Goal: Task Accomplishment & Management: Manage account settings

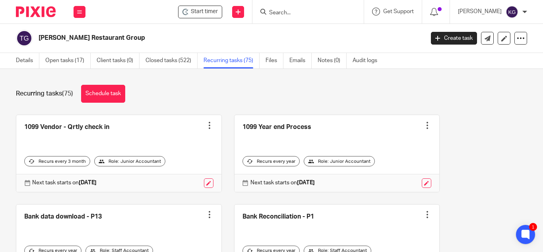
click at [301, 15] on input "Search" at bounding box center [304, 13] width 72 height 7
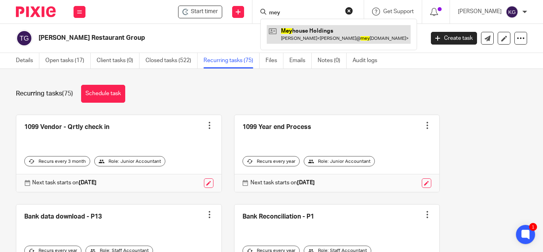
type input "mey"
click at [309, 31] on link at bounding box center [339, 34] width 144 height 18
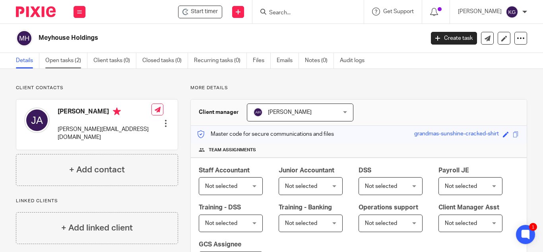
click at [66, 62] on link "Open tasks (2)" at bounding box center [66, 61] width 42 height 16
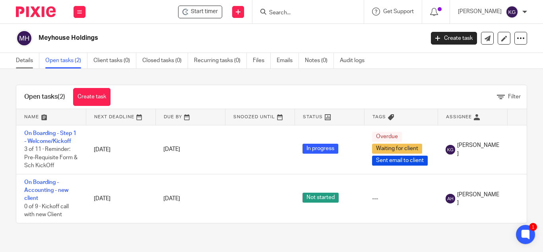
click at [19, 60] on link "Details" at bounding box center [27, 61] width 23 height 16
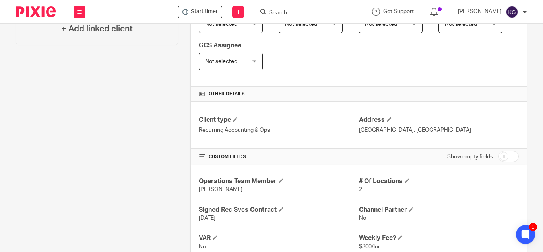
scroll to position [239, 0]
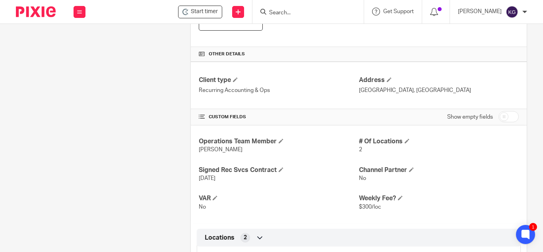
click at [499, 117] on input "checkbox" at bounding box center [509, 116] width 20 height 11
checkbox input "true"
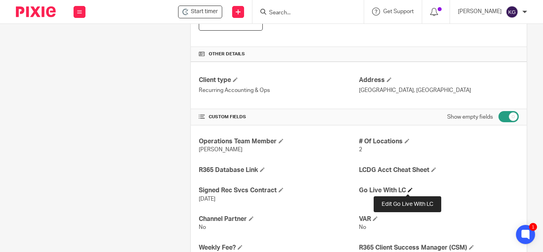
click at [410, 189] on span at bounding box center [410, 189] width 5 height 5
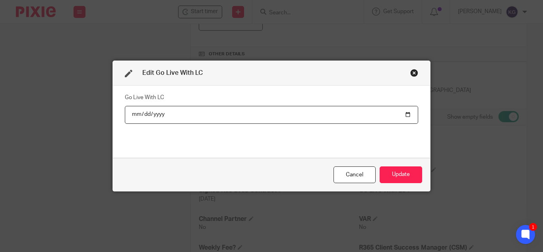
click at [406, 113] on input "date" at bounding box center [271, 115] width 293 height 18
type input "2025-09-01"
click at [400, 174] on button "Update" at bounding box center [401, 174] width 43 height 17
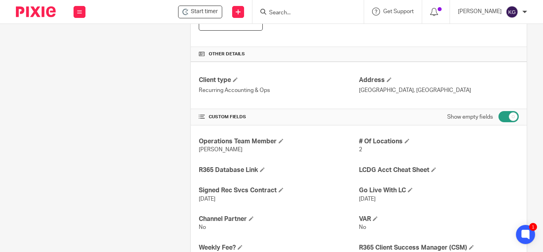
scroll to position [0, 0]
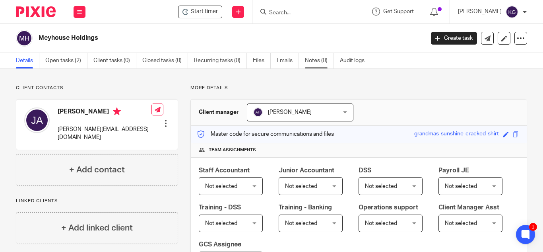
click at [328, 60] on link "Notes (0)" at bounding box center [319, 61] width 29 height 16
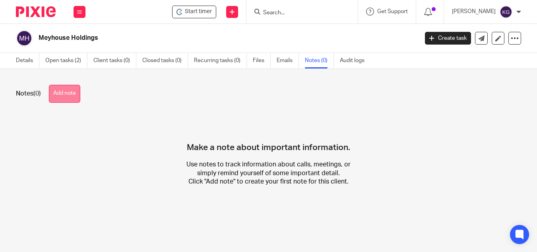
click at [68, 98] on button "Add note" at bounding box center [64, 94] width 31 height 18
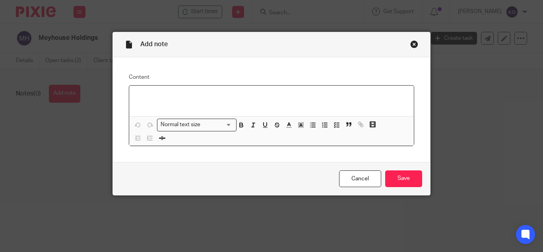
click at [150, 98] on p at bounding box center [272, 96] width 272 height 8
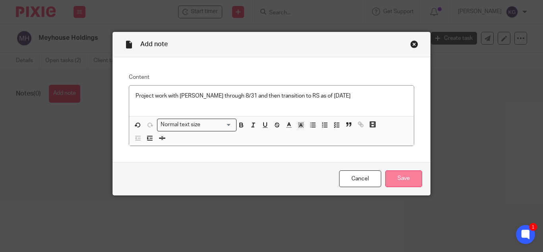
click at [406, 181] on input "Save" at bounding box center [403, 178] width 37 height 17
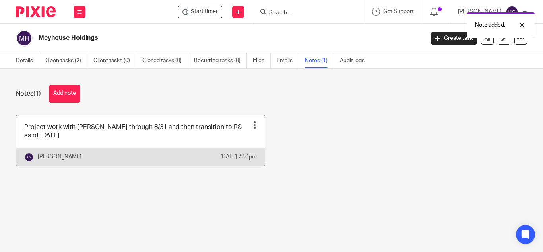
click at [251, 124] on div at bounding box center [255, 125] width 8 height 8
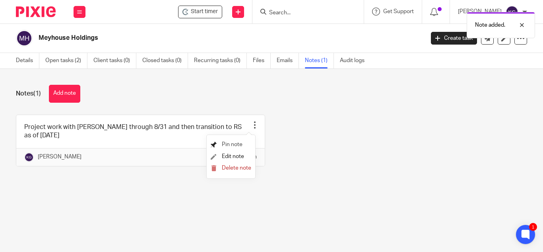
click at [237, 143] on span "Pin note" at bounding box center [232, 145] width 21 height 6
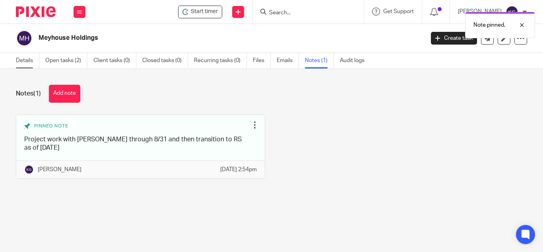
click at [25, 62] on link "Details" at bounding box center [27, 61] width 23 height 16
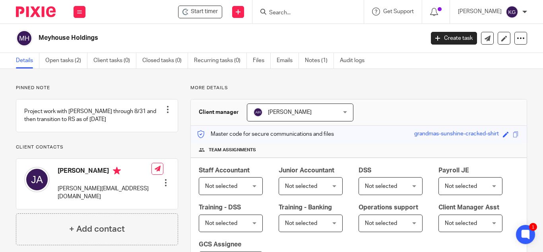
click at [313, 17] on div at bounding box center [307, 11] width 111 height 23
click at [303, 15] on input "Search" at bounding box center [304, 13] width 72 height 7
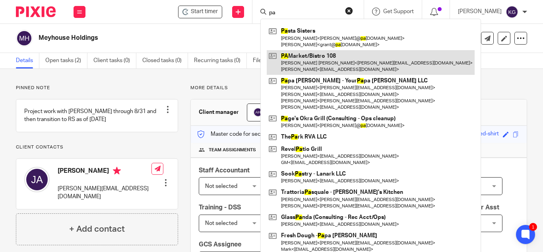
type input "pa"
click at [313, 60] on link at bounding box center [371, 62] width 208 height 25
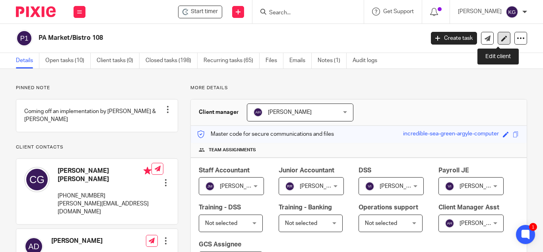
click at [501, 39] on icon at bounding box center [504, 38] width 6 height 6
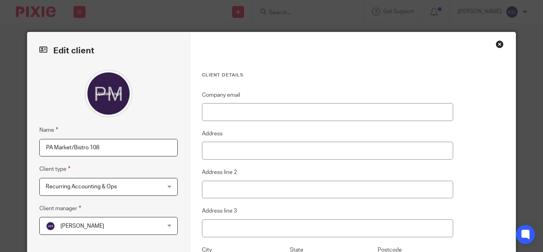
click at [85, 148] on input "PA Market/Bistro 108" at bounding box center [108, 148] width 138 height 18
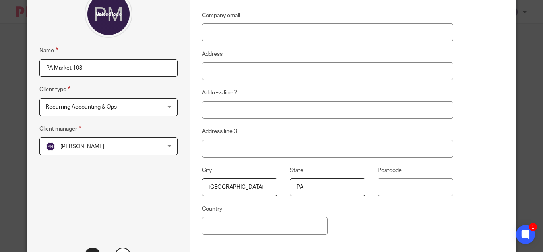
scroll to position [151, 0]
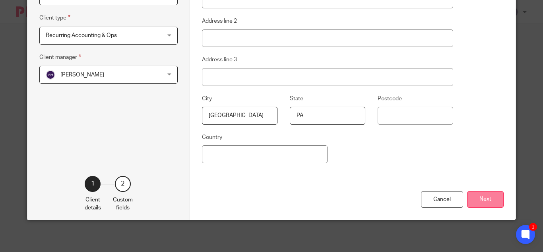
type input "PA Market 108"
click at [486, 201] on button "Next" at bounding box center [485, 199] width 37 height 17
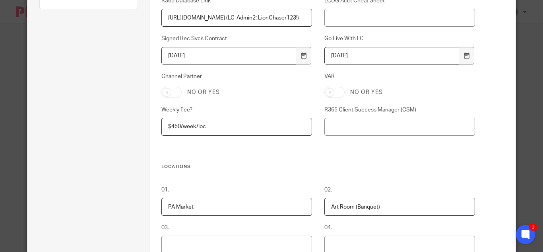
click at [231, 206] on input "PA Market" at bounding box center [236, 207] width 151 height 18
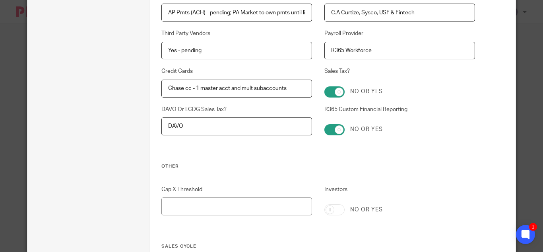
scroll to position [1389, 0]
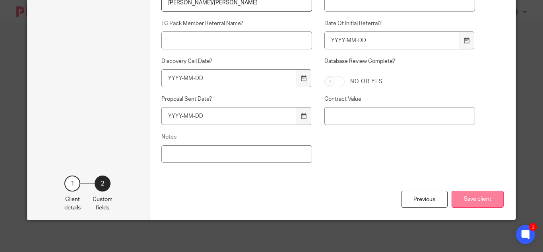
type input "PA Market 108 - The PA Market 108, LLC"
click at [475, 200] on button "Save client" at bounding box center [478, 198] width 52 height 17
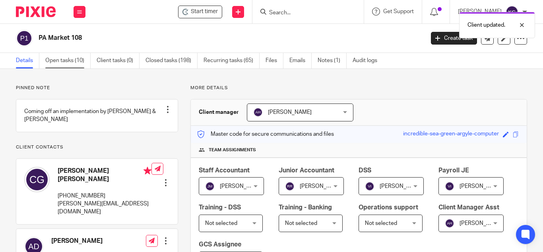
click at [62, 58] on link "Open tasks (10)" at bounding box center [67, 61] width 45 height 16
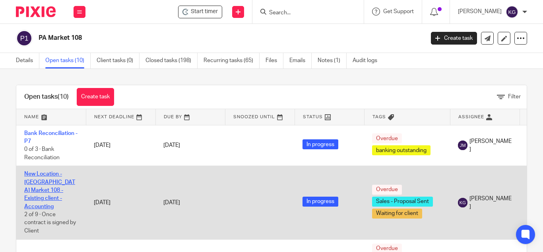
click at [46, 183] on link "New Location - [GEOGRAPHIC_DATA] Market 108 - Existing client - Accounting" at bounding box center [49, 190] width 51 height 38
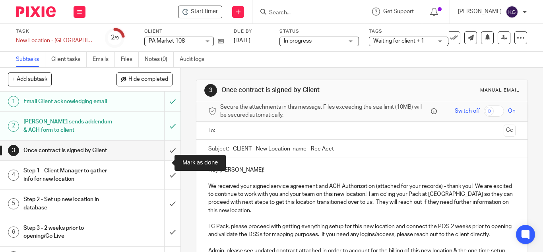
click at [165, 160] on input "submit" at bounding box center [90, 150] width 181 height 20
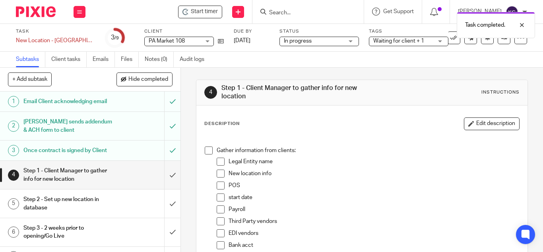
click at [162, 189] on input "submit" at bounding box center [90, 175] width 181 height 28
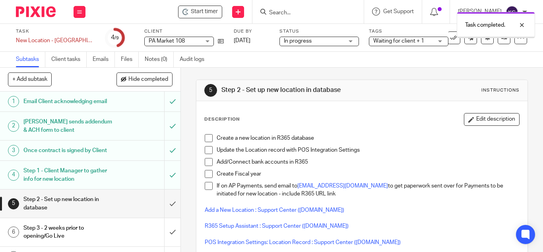
scroll to position [40, 0]
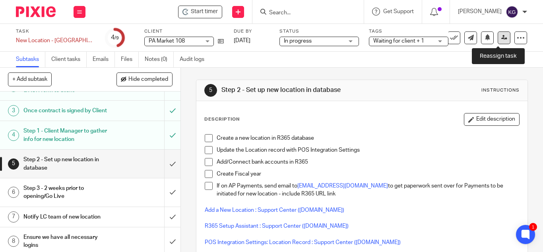
click at [501, 40] on icon at bounding box center [504, 38] width 6 height 6
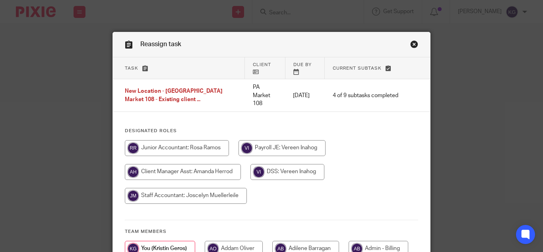
click at [410, 45] on link "Close this dialog window" at bounding box center [414, 45] width 8 height 11
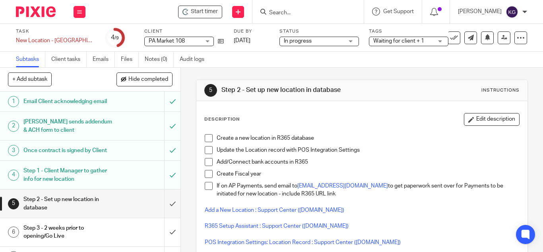
scroll to position [80, 0]
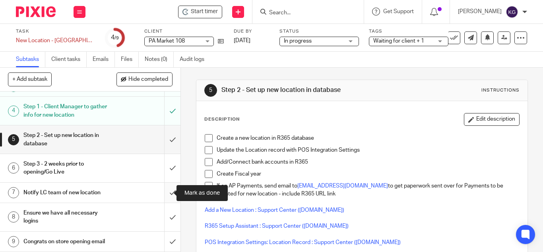
click at [164, 194] on input "submit" at bounding box center [90, 193] width 181 height 20
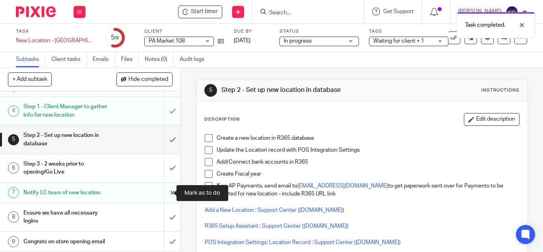
scroll to position [88, 0]
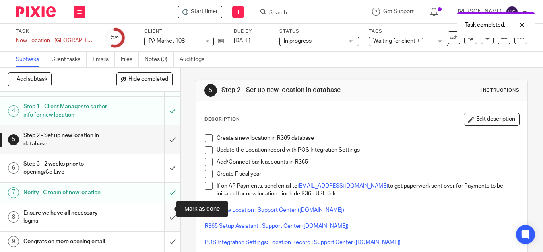
click at [163, 209] on input "submit" at bounding box center [90, 217] width 181 height 28
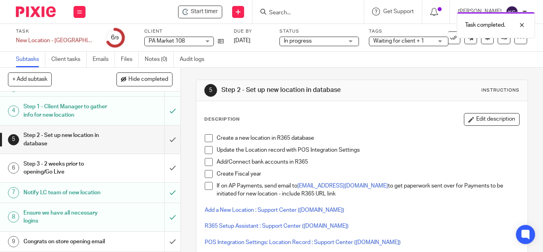
scroll to position [88, 0]
click at [520, 25] on div at bounding box center [515, 25] width 21 height 10
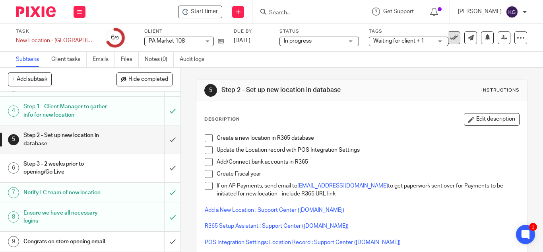
click at [453, 40] on button at bounding box center [454, 37] width 13 height 13
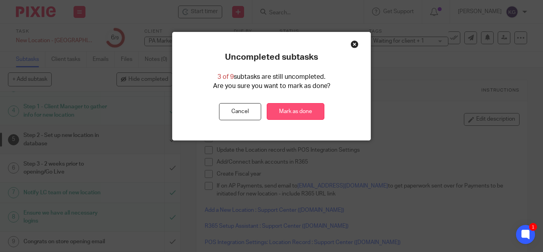
click at [300, 113] on link "Mark as done" at bounding box center [296, 111] width 58 height 17
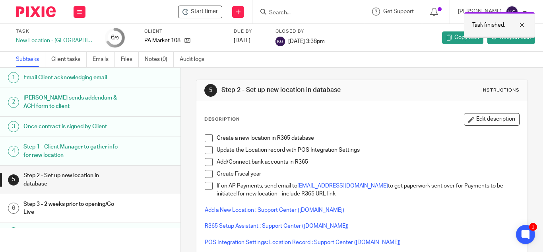
click at [522, 23] on div at bounding box center [515, 25] width 21 height 10
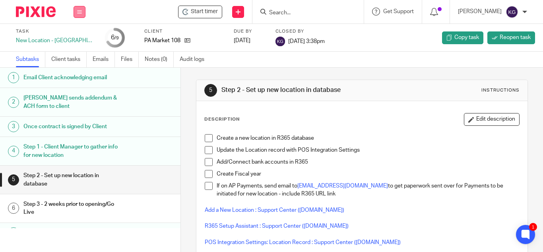
click at [79, 12] on icon at bounding box center [79, 12] width 5 height 5
click at [78, 38] on link "Work" at bounding box center [76, 37] width 14 height 6
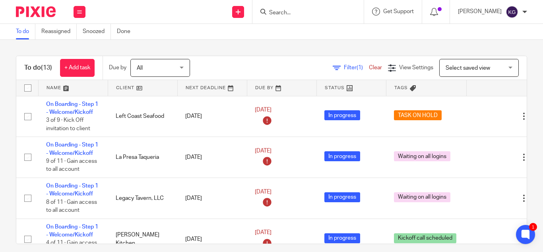
click at [299, 13] on input "Search" at bounding box center [304, 13] width 72 height 7
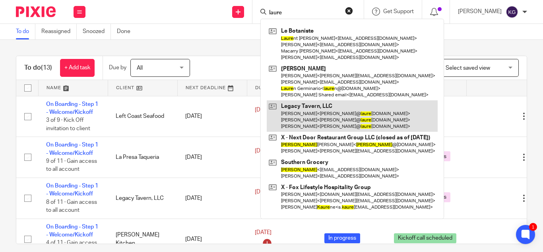
type input "laure"
click at [324, 113] on link at bounding box center [352, 115] width 171 height 31
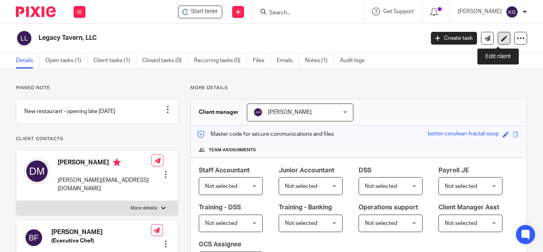
click at [502, 38] on link at bounding box center [504, 38] width 13 height 13
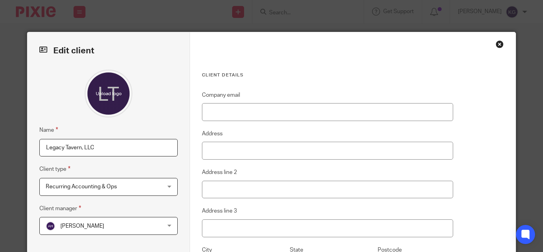
click at [42, 147] on input "Legacy Tavern, LLC" at bounding box center [108, 148] width 138 height 18
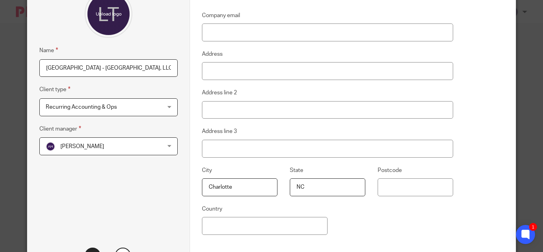
scroll to position [119, 0]
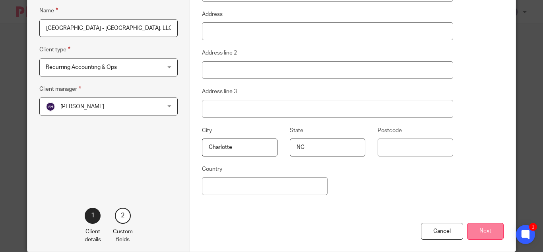
type input "Laurel Park - Legacy Tavern, LLC"
click at [476, 227] on button "Next" at bounding box center [485, 231] width 37 height 17
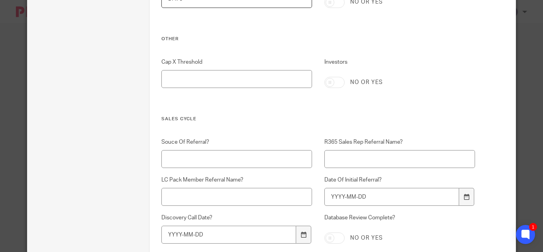
scroll to position [1389, 0]
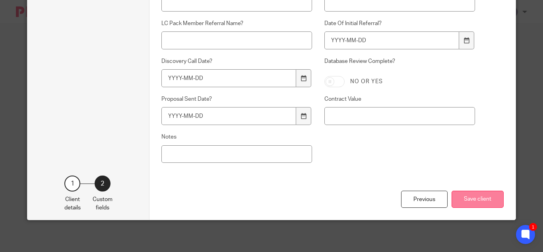
click at [471, 201] on button "Save client" at bounding box center [478, 198] width 52 height 17
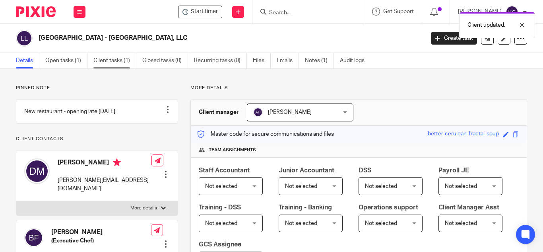
click at [108, 59] on link "Client tasks (1)" at bounding box center [114, 61] width 43 height 16
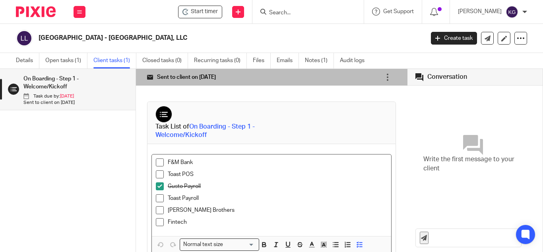
click at [157, 173] on span at bounding box center [160, 174] width 8 height 8
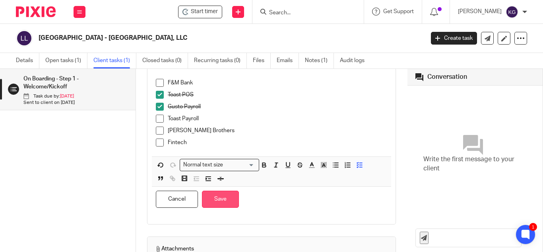
click at [223, 200] on button "Save" at bounding box center [220, 198] width 37 height 17
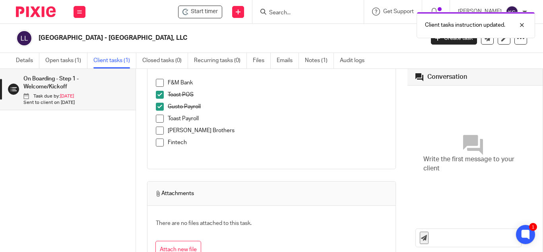
scroll to position [0, 0]
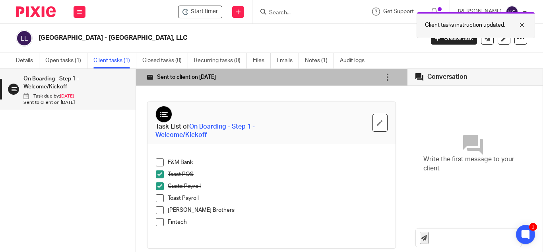
click at [522, 25] on div at bounding box center [515, 25] width 21 height 10
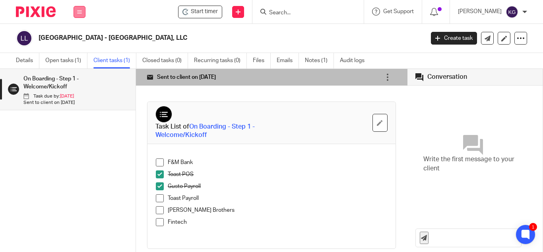
click at [78, 12] on icon at bounding box center [79, 12] width 5 height 5
click at [75, 36] on link "Work" at bounding box center [75, 37] width 13 height 6
